Goal: Check status: Check status

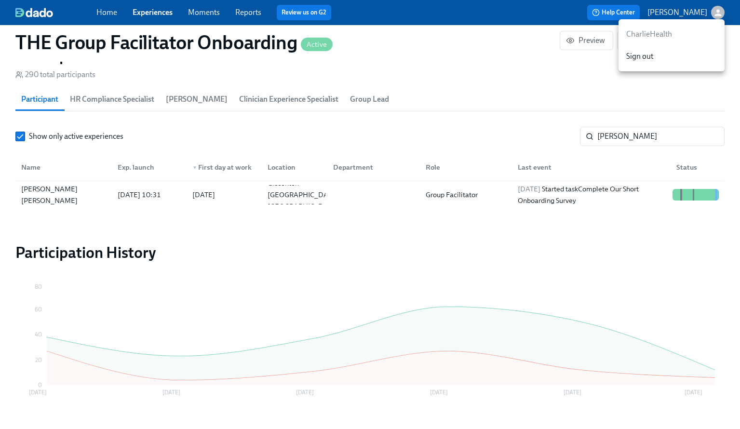
scroll to position [0, 14360]
click at [637, 138] on div at bounding box center [370, 214] width 740 height 429
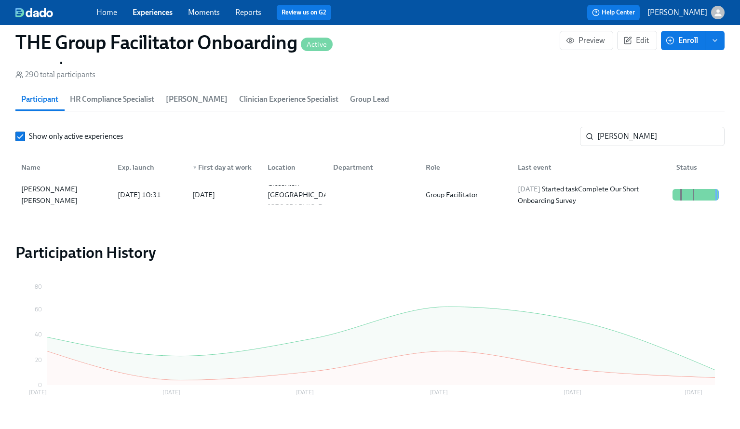
click at [637, 138] on div "CharlieHealth Sign out" at bounding box center [370, 214] width 740 height 429
click at [637, 138] on input "[PERSON_NAME]" at bounding box center [660, 136] width 127 height 19
click at [578, 199] on div "[DATE] Received reminder for Provide the FBI Clearance Letter for [US_STATE]" at bounding box center [591, 194] width 155 height 23
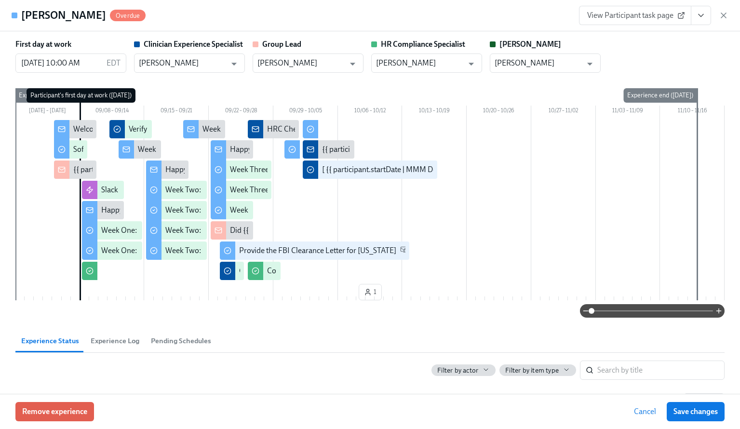
click at [626, 18] on span "View Participant task page" at bounding box center [635, 16] width 96 height 10
click at [698, 12] on icon "View task page" at bounding box center [701, 16] width 10 height 10
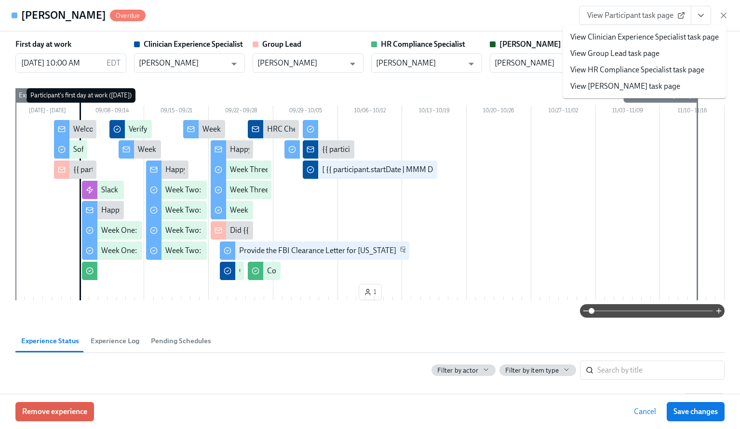
click at [600, 40] on link "View Clinician Experience Specialist task page" at bounding box center [644, 37] width 148 height 11
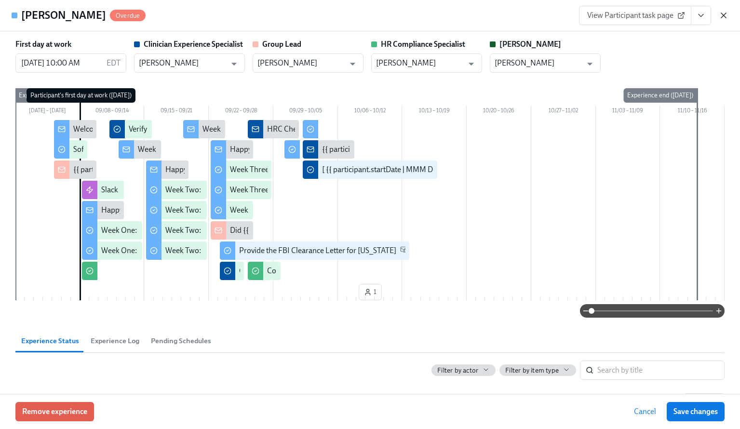
click at [720, 13] on icon "button" at bounding box center [724, 16] width 10 height 10
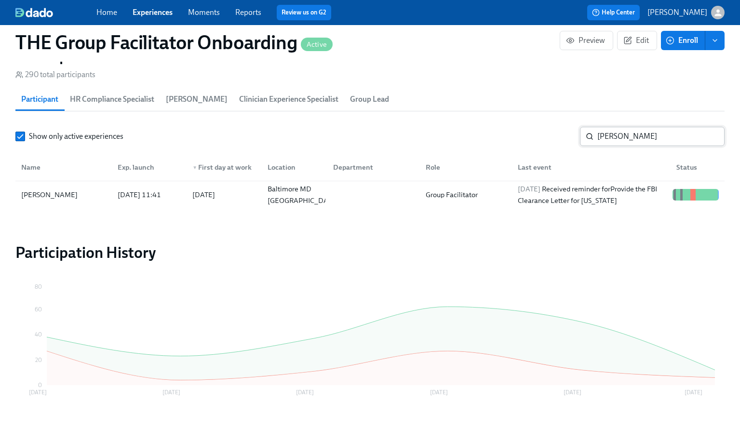
click at [609, 134] on input "[PERSON_NAME]" at bounding box center [660, 136] width 127 height 19
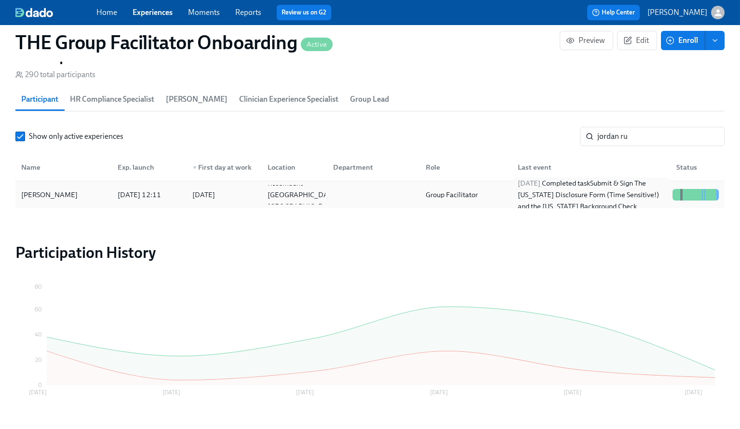
click at [589, 205] on div "[DATE] Completed task Submit & Sign The [US_STATE] Disclosure Form (Time Sensit…" at bounding box center [591, 194] width 155 height 35
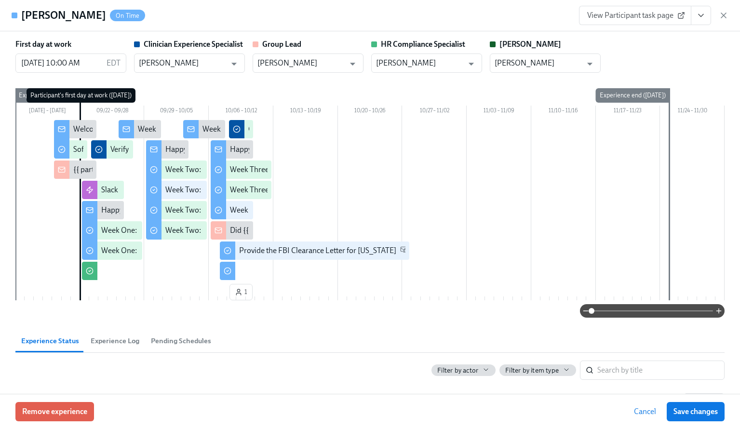
click at [670, 23] on link "View Participant task page" at bounding box center [635, 15] width 112 height 19
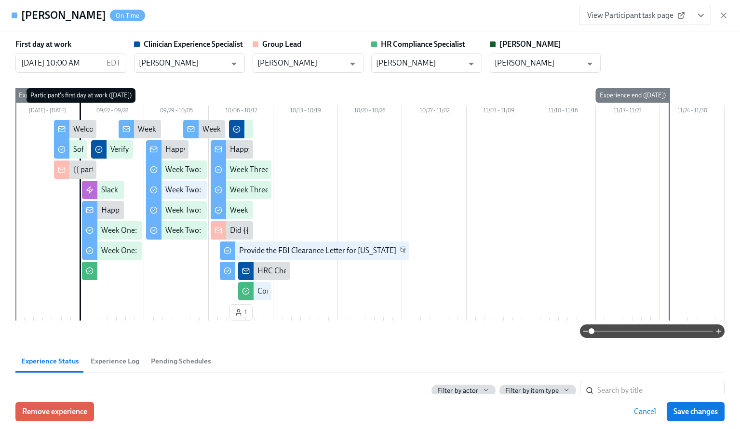
click at [722, 17] on icon "button" at bounding box center [723, 15] width 5 height 5
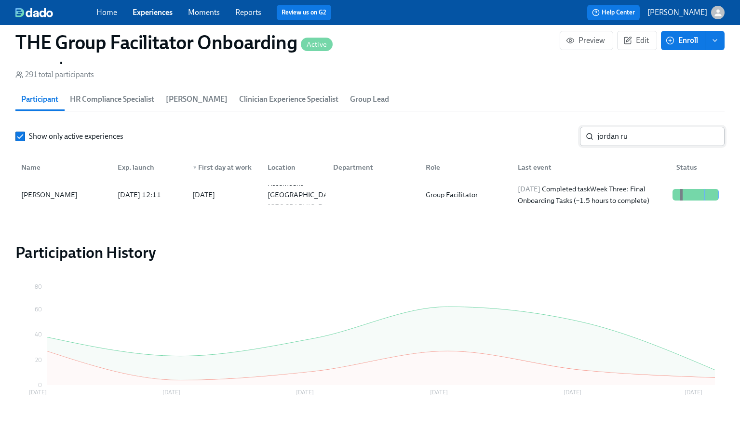
click at [635, 136] on input "jordan ru" at bounding box center [660, 136] width 127 height 19
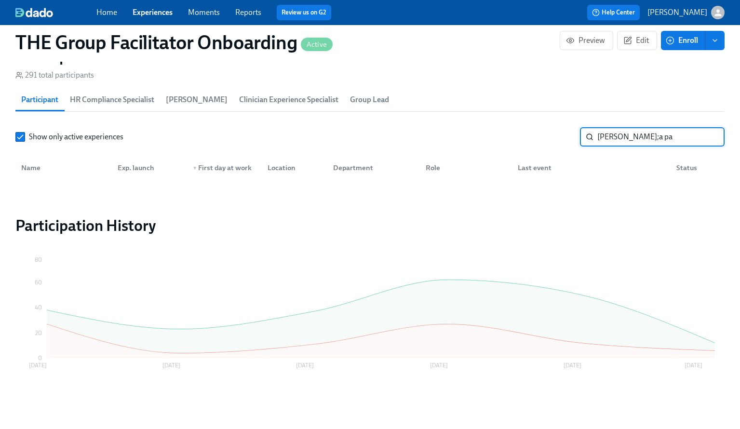
scroll to position [860, 0]
click at [610, 136] on input "[PERSON_NAME];a pa" at bounding box center [660, 136] width 127 height 19
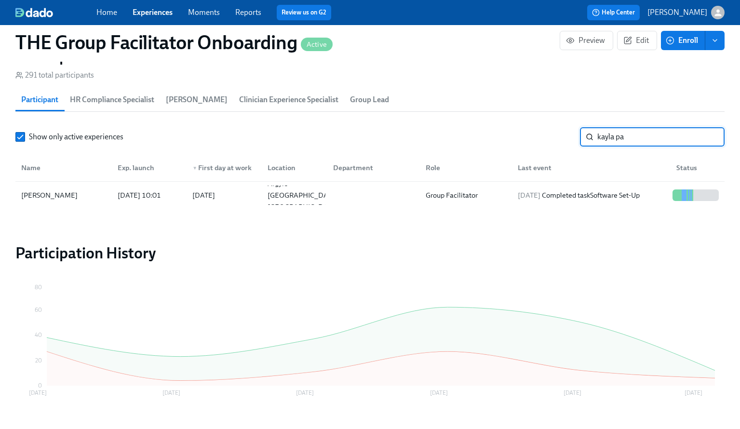
scroll to position [861, 0]
type input "kayla pa"
click at [557, 196] on div "[DATE] Completed task Software Set-Up" at bounding box center [579, 195] width 130 height 12
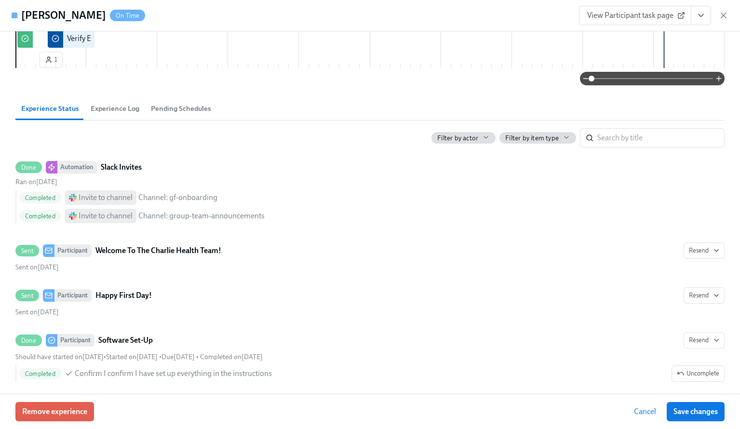
scroll to position [225, 0]
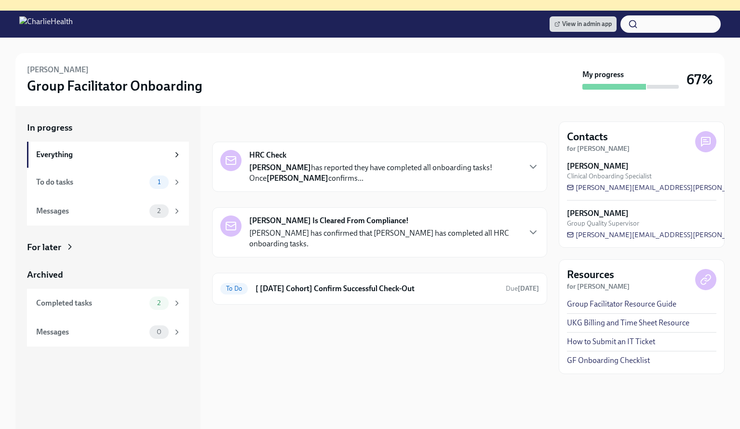
scroll to position [108, 0]
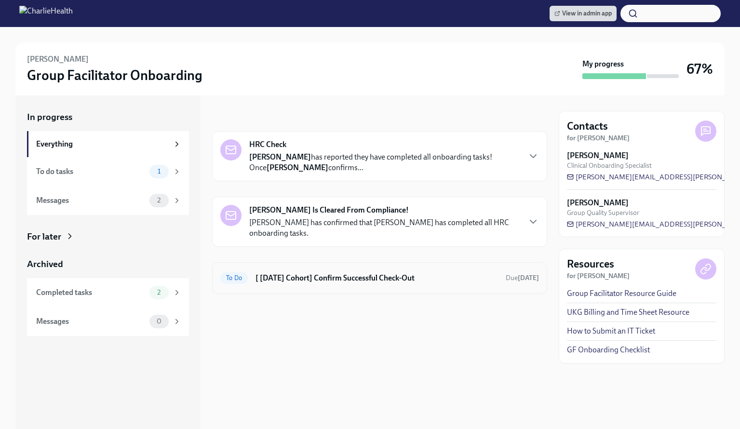
click at [374, 277] on h6 "[ Sep 8th Cohort] Confirm Successful Check-Out" at bounding box center [376, 278] width 242 height 11
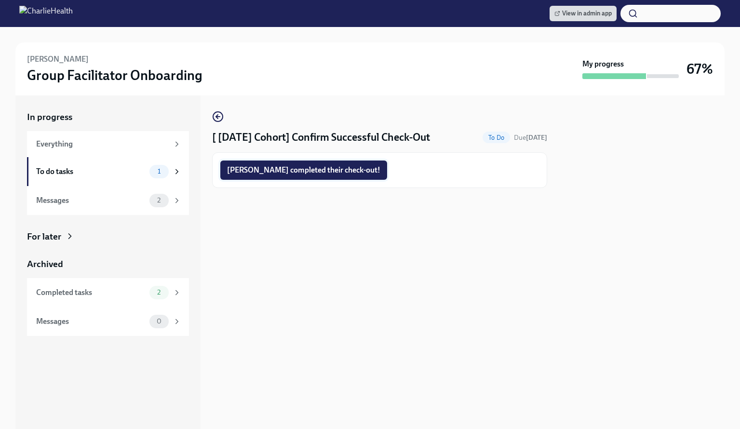
click at [265, 169] on span "Isabella completed their check-out!" at bounding box center [303, 170] width 153 height 10
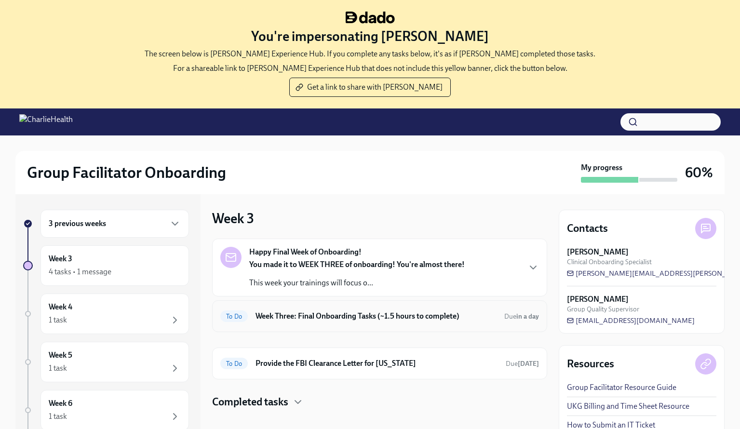
click at [329, 315] on h6 "Week Three: Final Onboarding Tasks (~1.5 hours to complete)" at bounding box center [375, 316] width 241 height 11
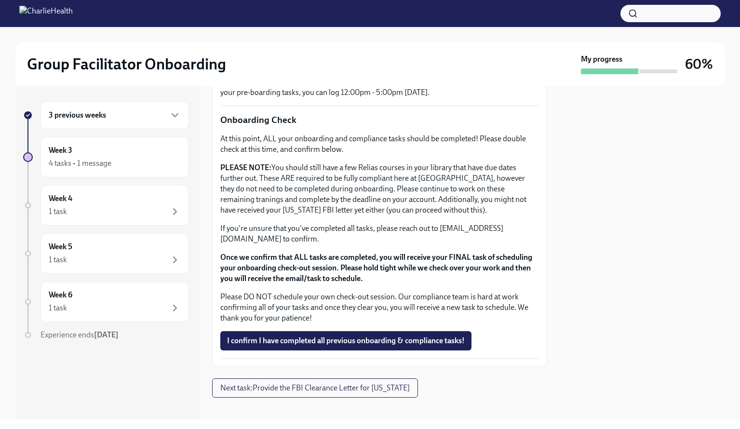
scroll to position [773, 0]
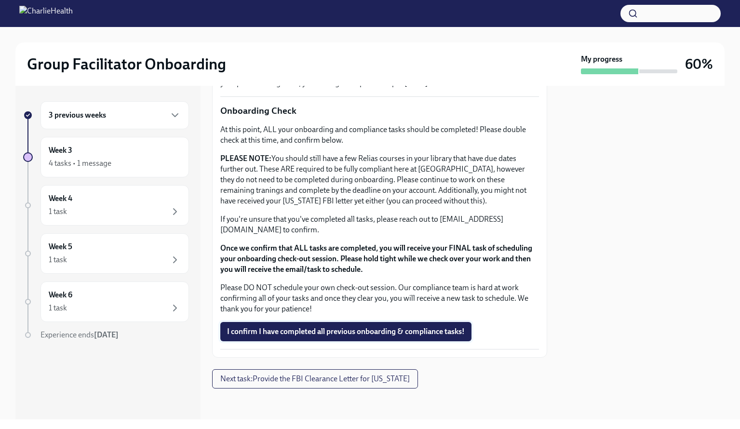
click at [315, 332] on span "I confirm I have completed all previous onboarding & compliance tasks!" at bounding box center [346, 332] width 238 height 10
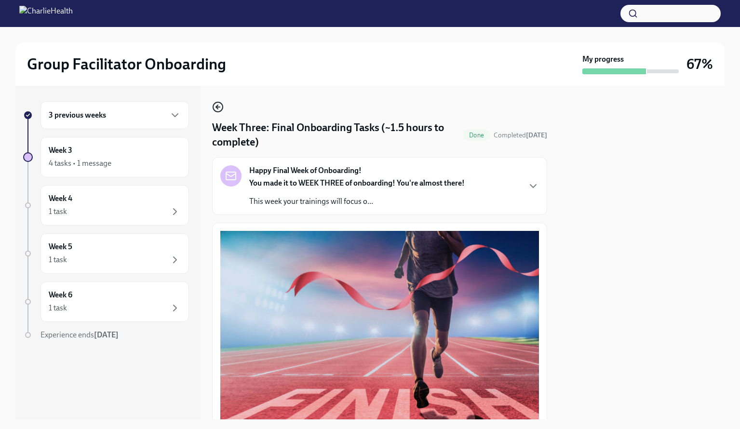
click at [216, 104] on icon "button" at bounding box center [218, 107] width 12 height 12
